Goal: Task Accomplishment & Management: Use online tool/utility

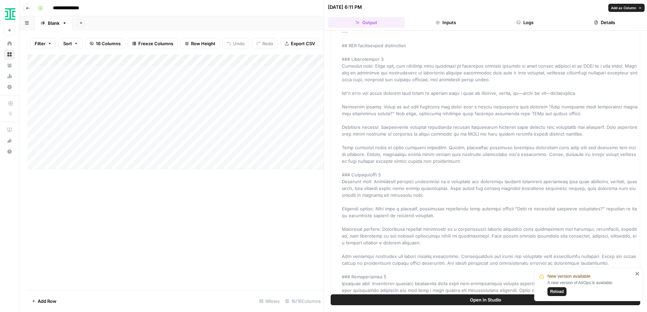
scroll to position [370, 0]
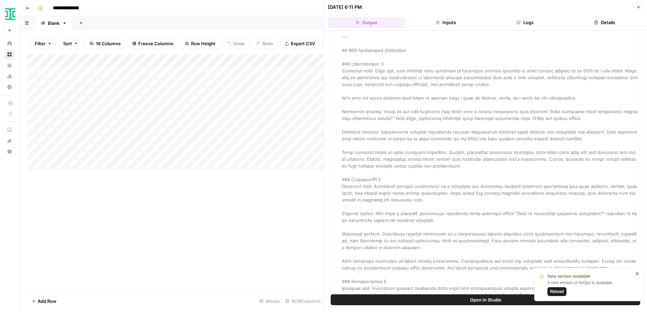
click at [557, 291] on span "Reload" at bounding box center [557, 292] width 14 height 6
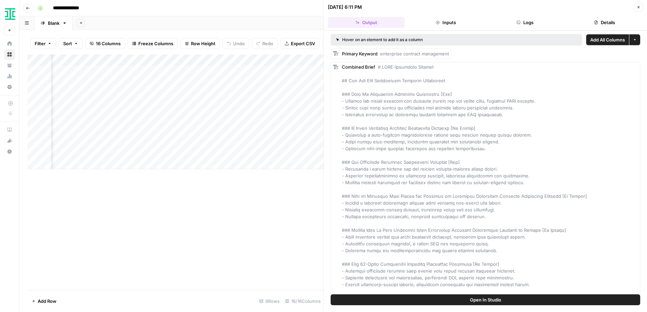
click at [265, 236] on div "Add Column" at bounding box center [176, 172] width 296 height 236
click at [258, 109] on div "Add Column" at bounding box center [176, 111] width 296 height 115
click at [641, 8] on button "Close" at bounding box center [638, 7] width 9 height 9
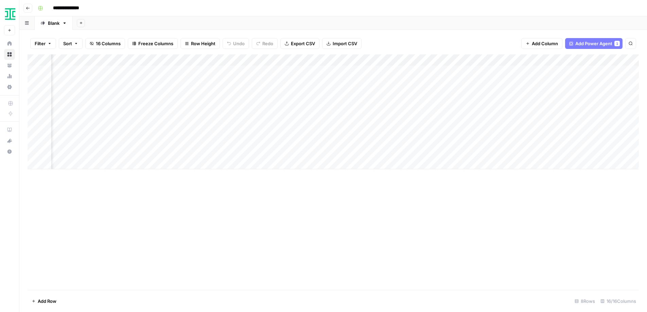
scroll to position [0, 284]
click at [531, 93] on div "Add Column" at bounding box center [334, 111] width 612 height 115
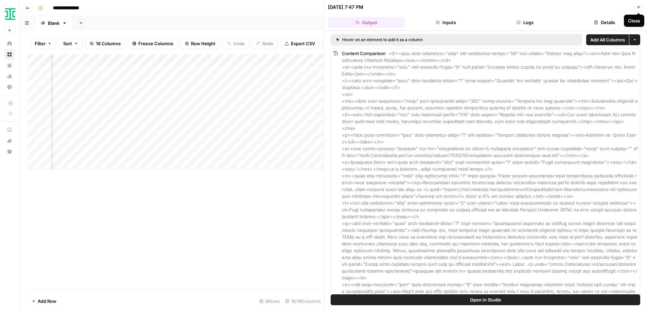
click at [639, 10] on button "Close" at bounding box center [638, 7] width 9 height 9
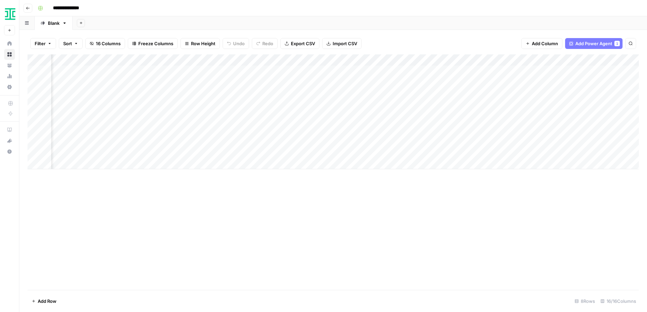
scroll to position [0, 433]
click at [487, 96] on div "Add Column" at bounding box center [334, 111] width 612 height 115
click at [503, 93] on div "Add Column" at bounding box center [334, 111] width 612 height 115
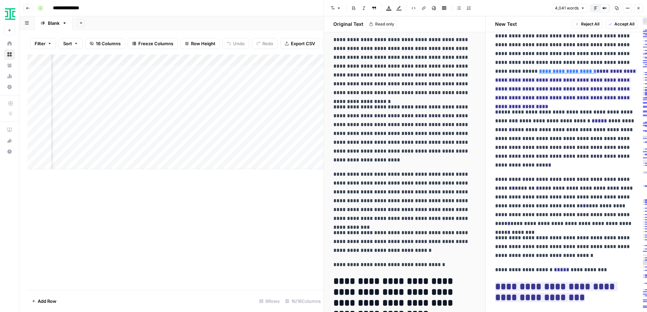
scroll to position [1045, 0]
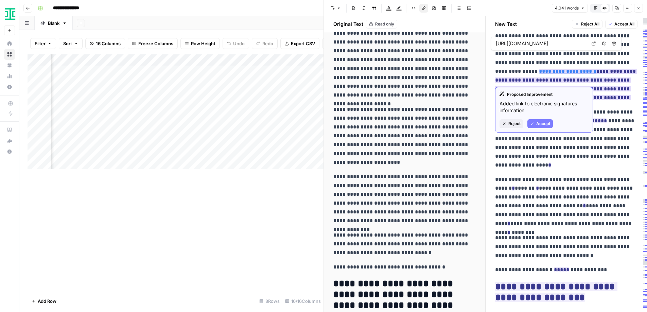
click at [539, 69] on link "**********" at bounding box center [567, 71] width 57 height 5
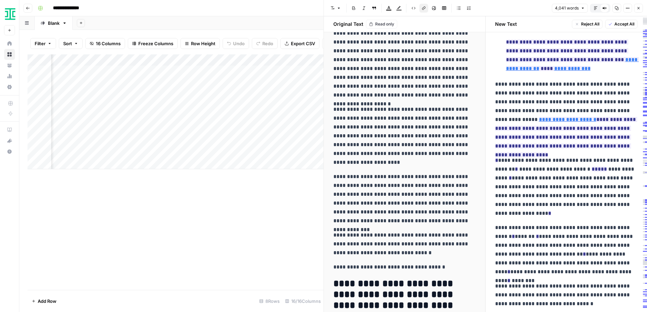
scroll to position [1339, 0]
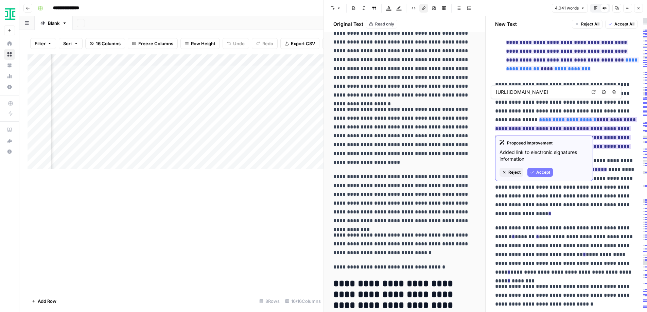
click at [540, 117] on link "**********" at bounding box center [567, 119] width 57 height 5
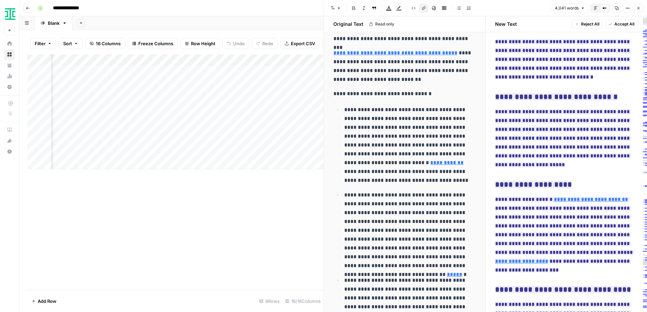
scroll to position [1377, 0]
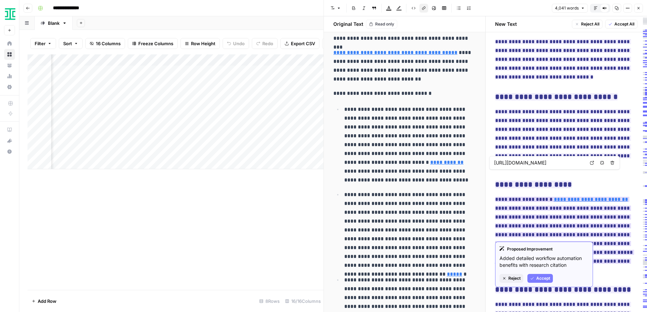
click at [575, 197] on link "**********" at bounding box center [591, 199] width 74 height 5
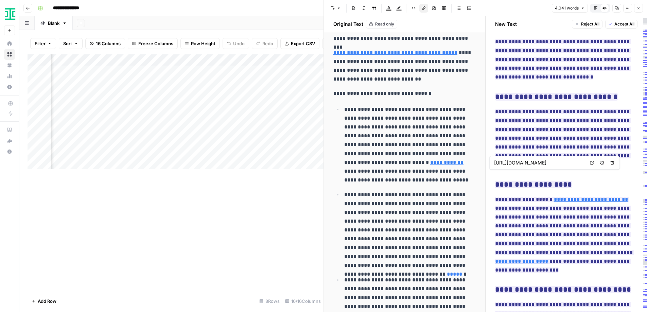
scroll to position [0, 80]
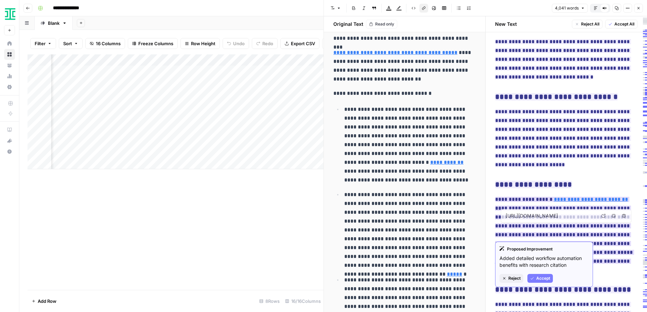
click at [548, 259] on link "**********" at bounding box center [521, 261] width 53 height 5
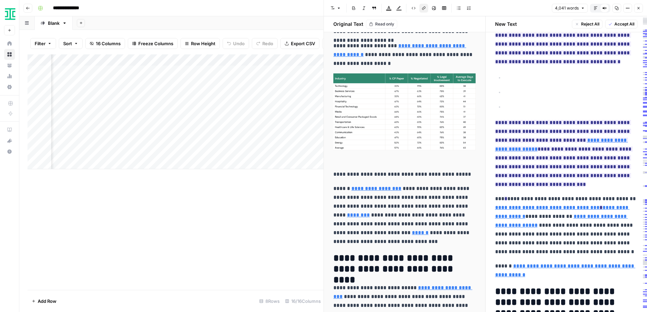
scroll to position [2388, 0]
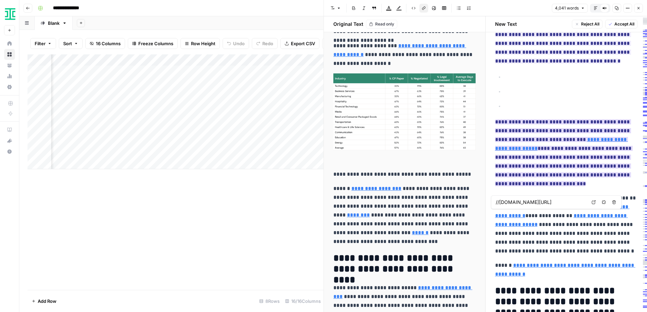
type input "//ironcladapp.com/journal/contract-management/how-to-improve-contract-managemen…"
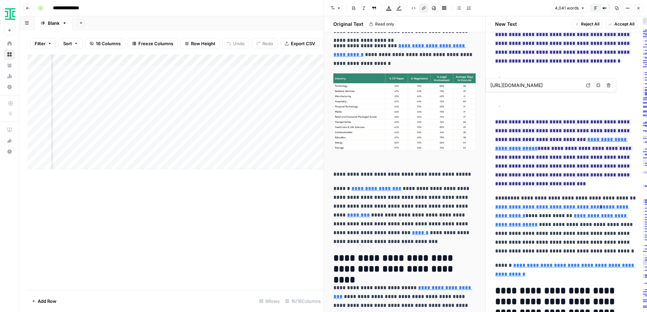
click at [566, 87] on input "https://www.gartner.com/en/newsroom/press-releases/2024-05-08-gartner-predicts-…" at bounding box center [535, 85] width 90 height 7
click at [588, 86] on body "**********" at bounding box center [323, 156] width 647 height 312
click at [588, 86] on icon at bounding box center [588, 85] width 4 height 4
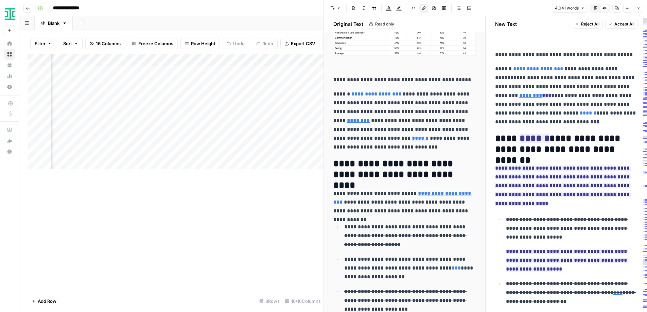
scroll to position [3665, 0]
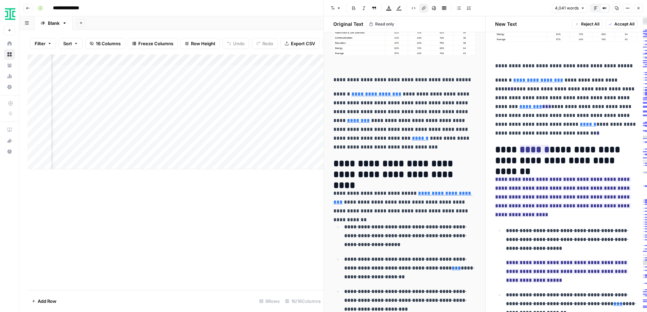
click at [545, 226] on p "**********" at bounding box center [572, 239] width 132 height 27
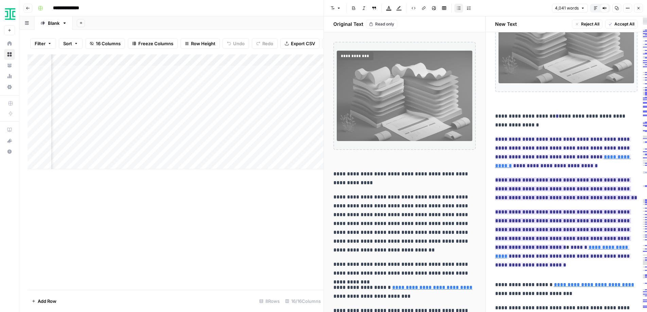
scroll to position [173, 0]
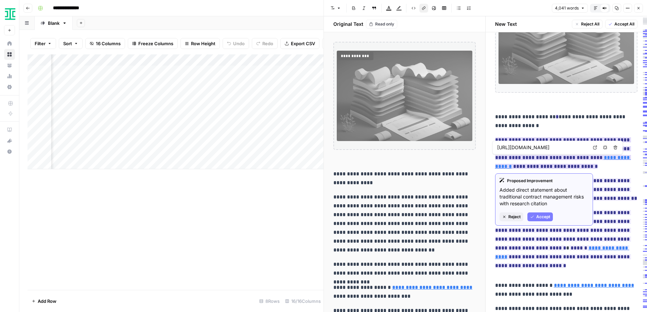
click at [597, 159] on link "**********" at bounding box center [563, 162] width 136 height 14
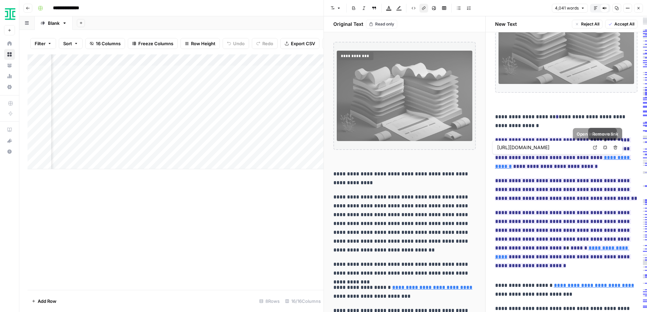
click at [593, 148] on icon at bounding box center [595, 147] width 4 height 4
click at [605, 167] on p "**********" at bounding box center [566, 153] width 143 height 35
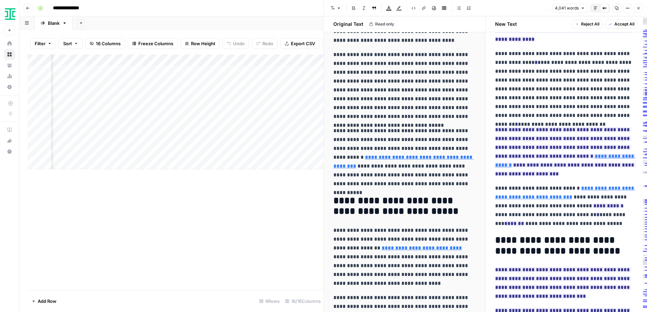
scroll to position [585, 0]
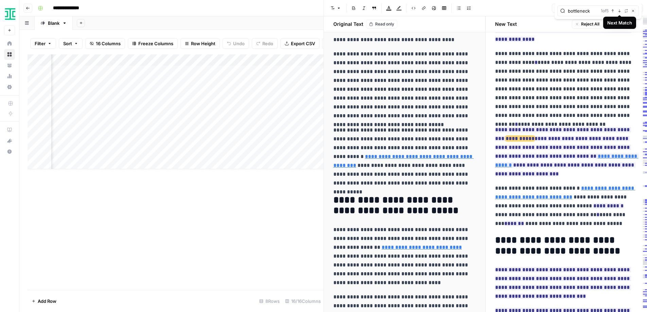
type input "bottleneck"
click at [620, 12] on icon "button" at bounding box center [619, 10] width 3 height 3
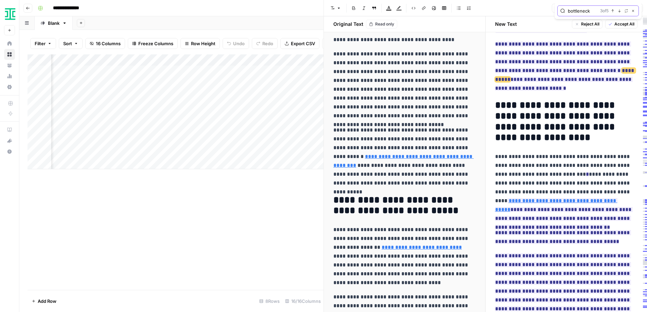
click at [620, 12] on icon "button" at bounding box center [619, 10] width 3 height 3
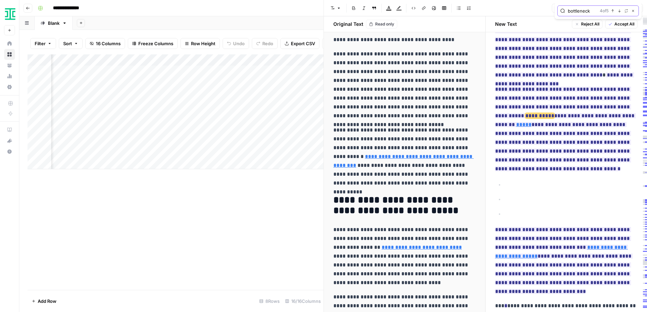
scroll to position [2325, 0]
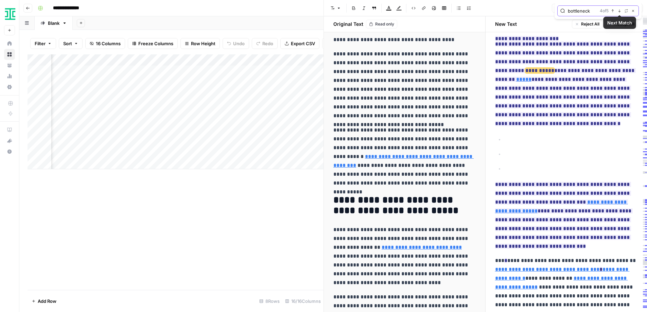
click at [619, 11] on icon "button" at bounding box center [619, 10] width 3 height 3
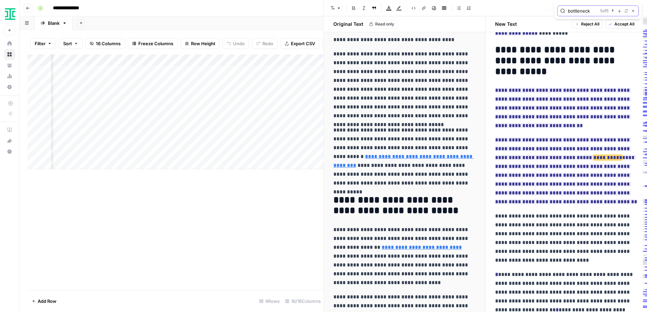
scroll to position [4722, 0]
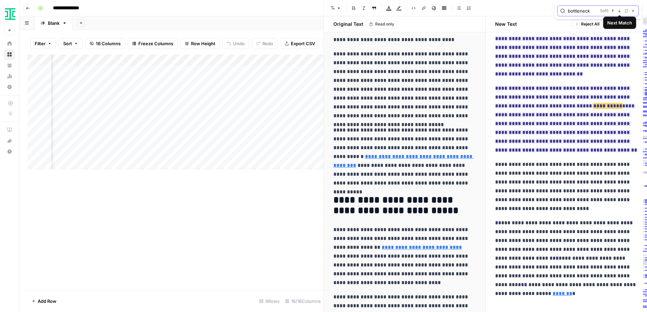
click at [614, 11] on icon "button" at bounding box center [612, 10] width 3 height 3
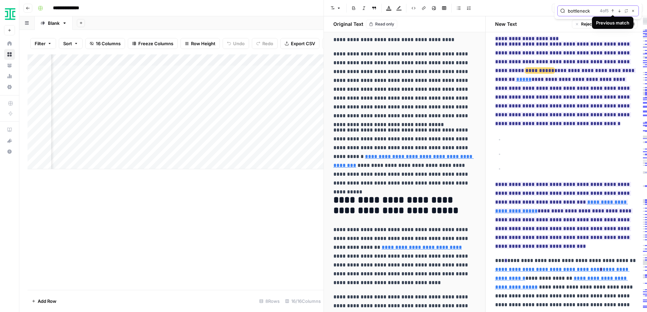
click at [614, 11] on icon "button" at bounding box center [612, 10] width 3 height 3
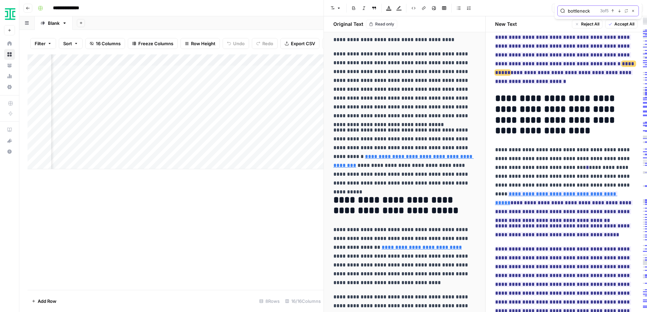
scroll to position [2011, 0]
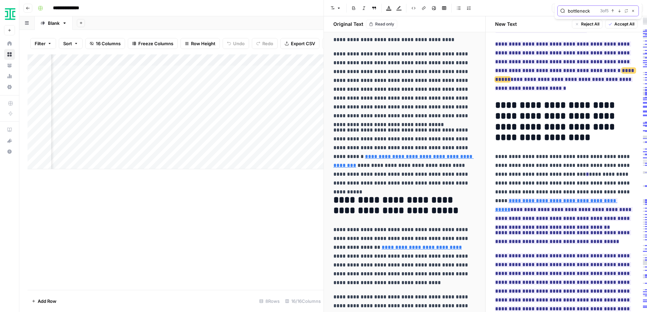
click at [614, 11] on icon "button" at bounding box center [612, 10] width 3 height 3
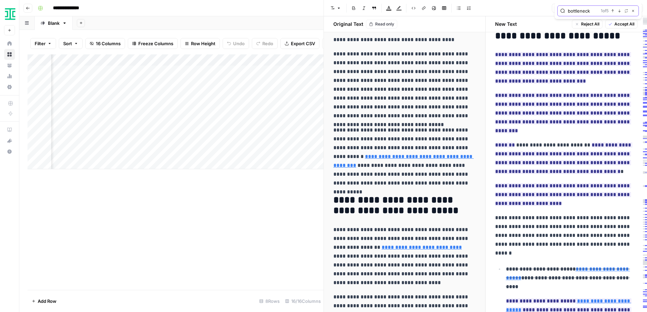
scroll to position [747, 0]
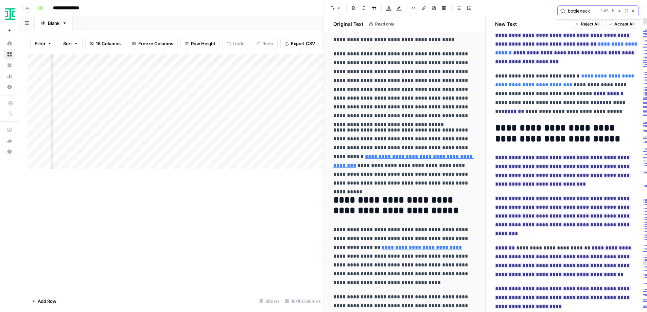
click at [633, 11] on icon "button" at bounding box center [633, 10] width 3 height 3
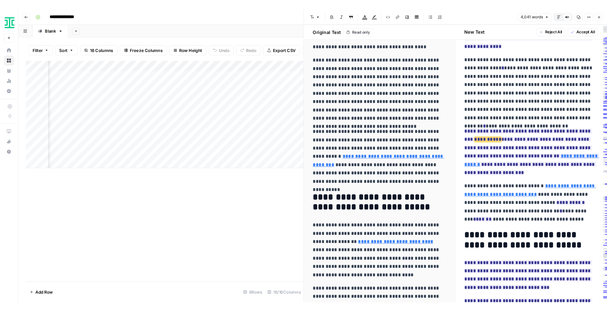
scroll to position [634, 0]
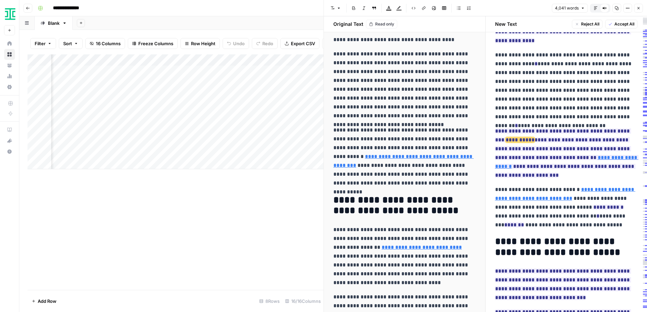
click at [535, 76] on p "**********" at bounding box center [566, 86] width 143 height 71
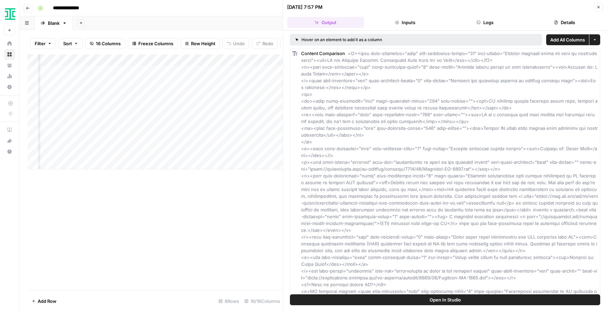
scroll to position [97, 0]
